Goal: Navigation & Orientation: Find specific page/section

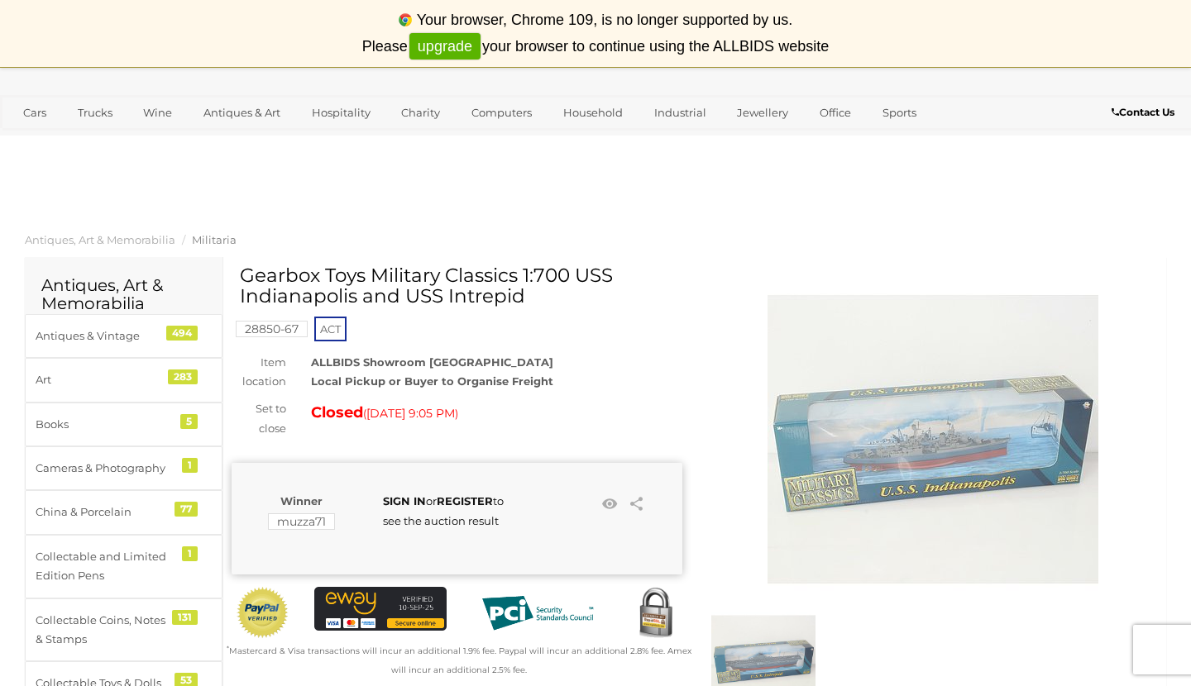
scroll to position [83, 0]
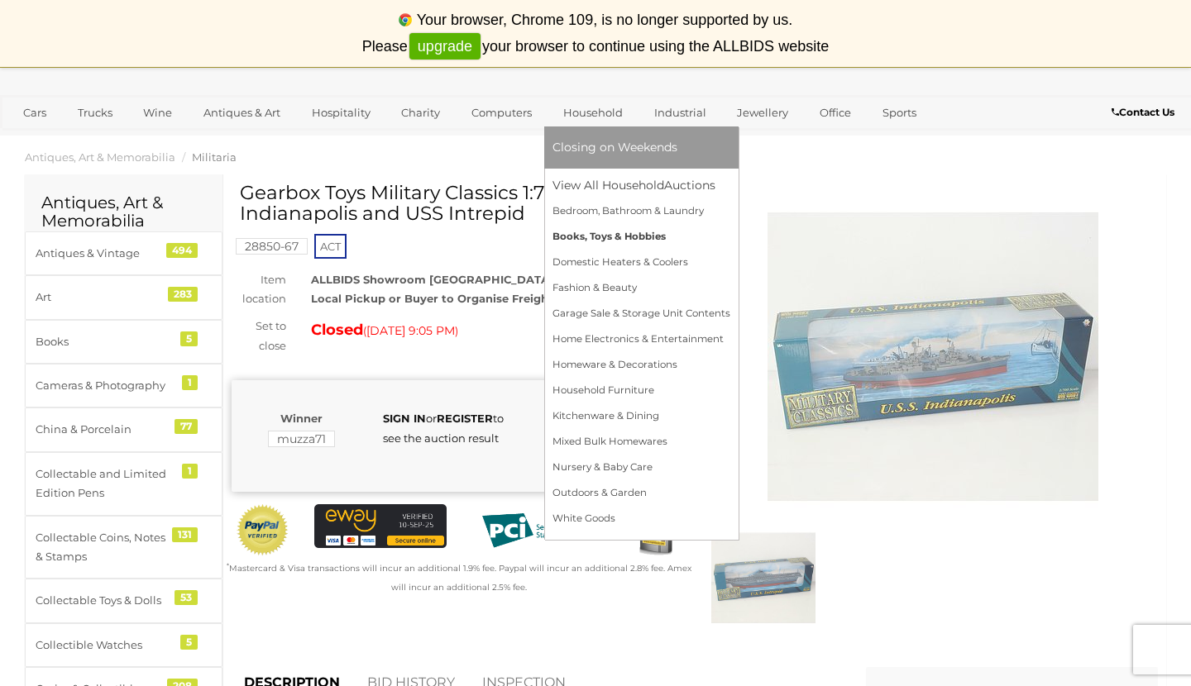
click at [609, 235] on link "Books, Toys & Hobbies" at bounding box center [641, 237] width 178 height 26
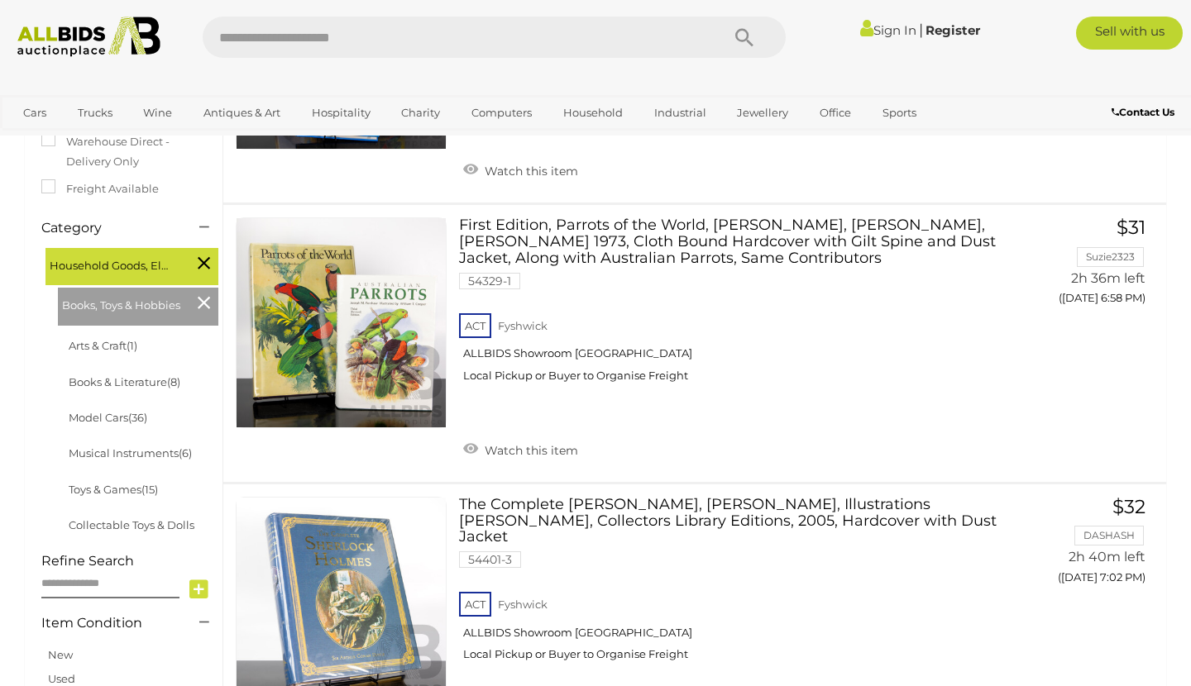
scroll to position [331, 0]
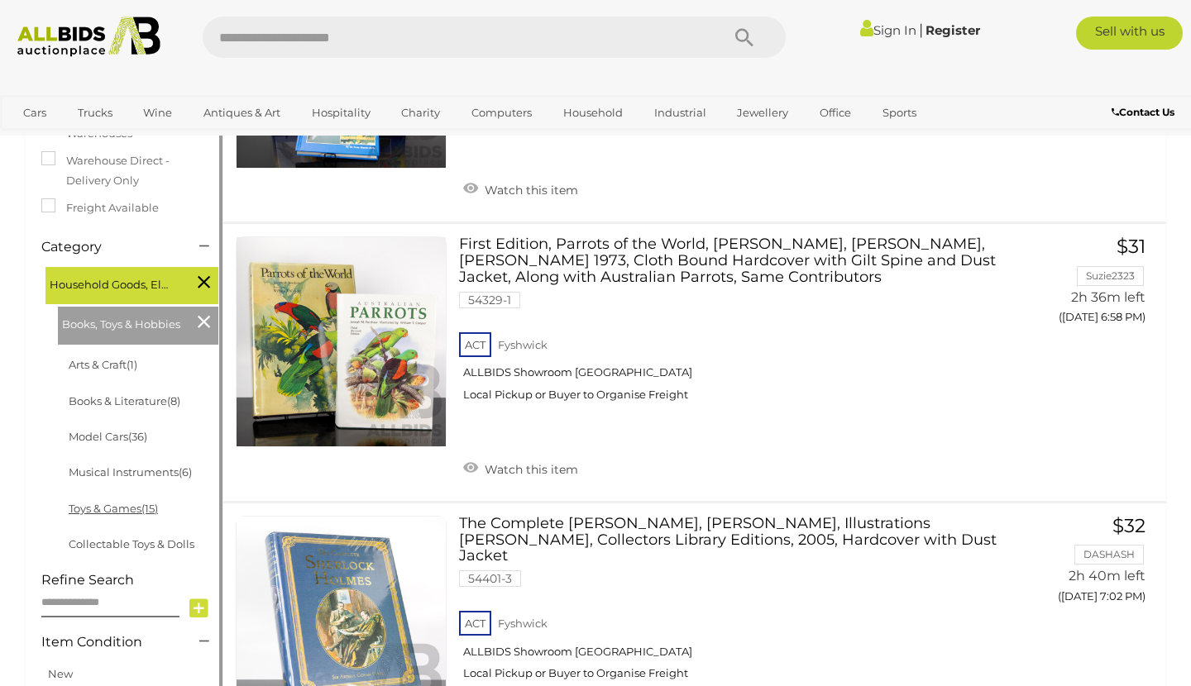
click at [112, 507] on link "Toys & Games (15)" at bounding box center [113, 508] width 89 height 13
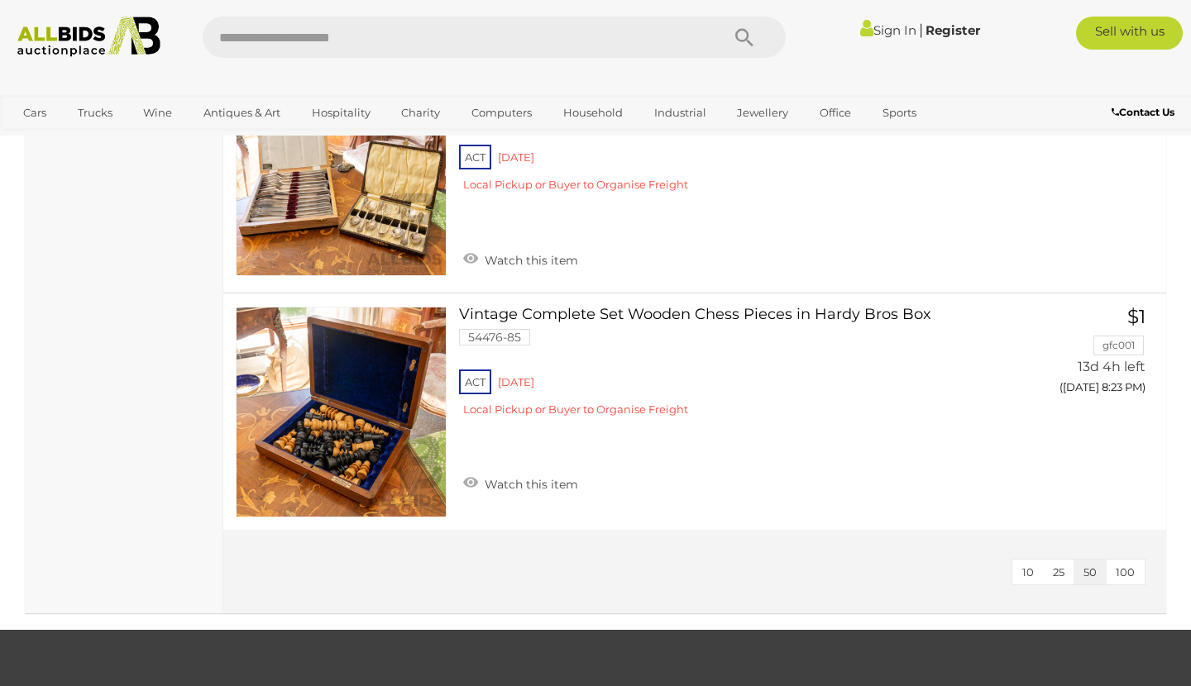
scroll to position [3391, 0]
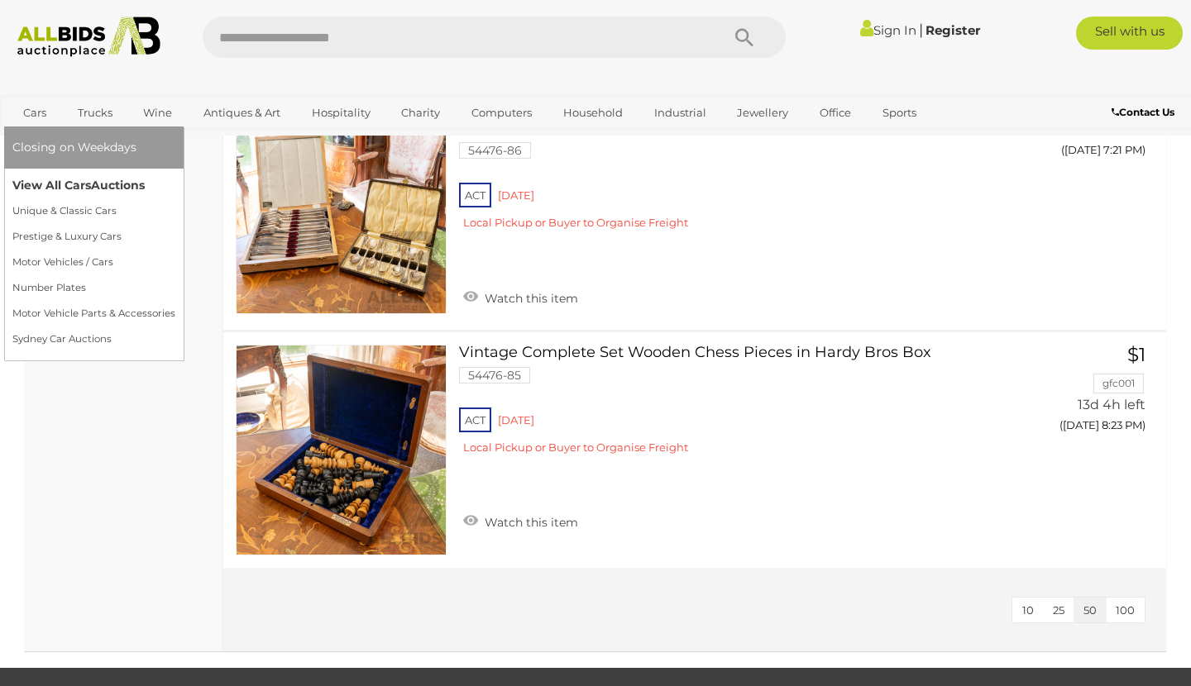
click at [69, 184] on link "View All Cars Auctions" at bounding box center [93, 186] width 163 height 26
